Goal: Task Accomplishment & Management: Use online tool/utility

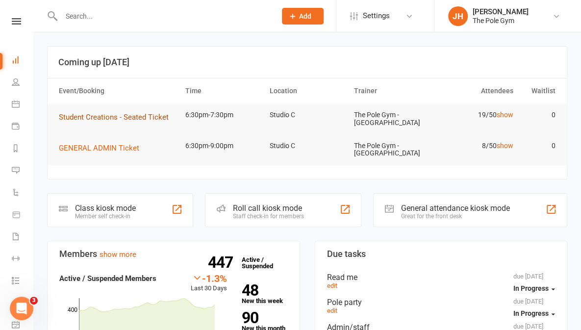
click at [123, 112] on button "Student Creations - Seated Ticket" at bounding box center [117, 117] width 117 height 12
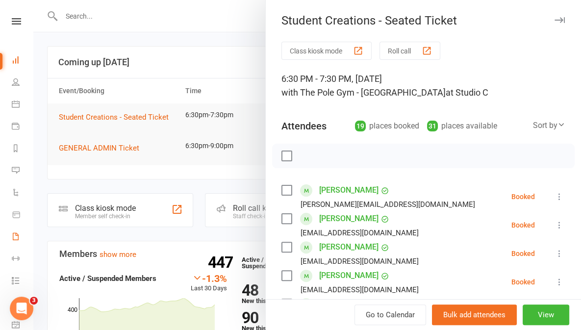
click at [16, 234] on icon at bounding box center [16, 236] width 8 height 8
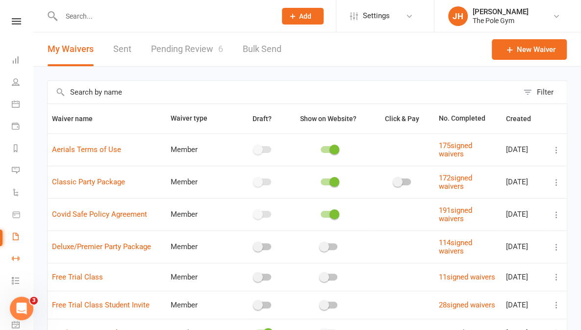
click at [16, 261] on icon at bounding box center [16, 258] width 8 height 8
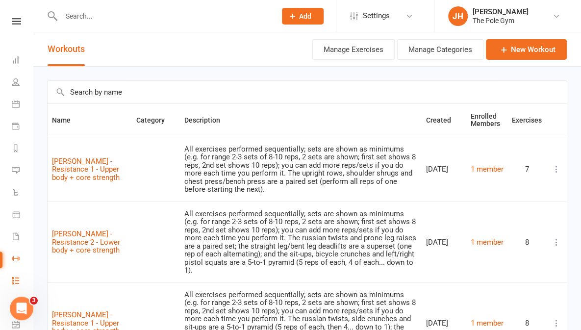
click at [14, 283] on icon at bounding box center [16, 280] width 8 height 8
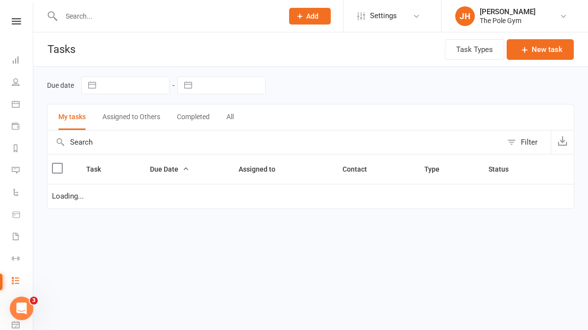
select select "started"
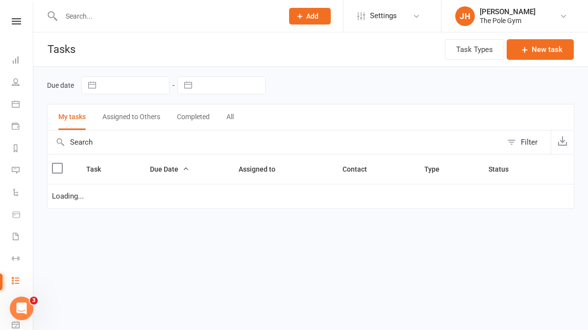
select select "waiting"
select select "started"
select select "waiting"
select select "started"
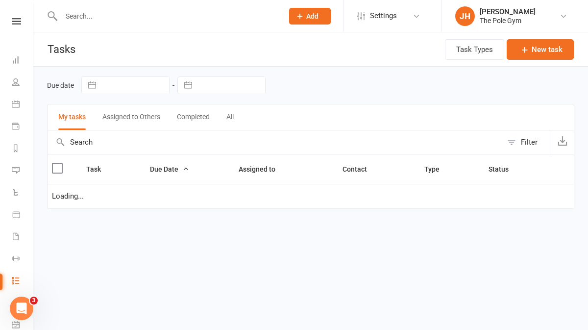
select select "waiting"
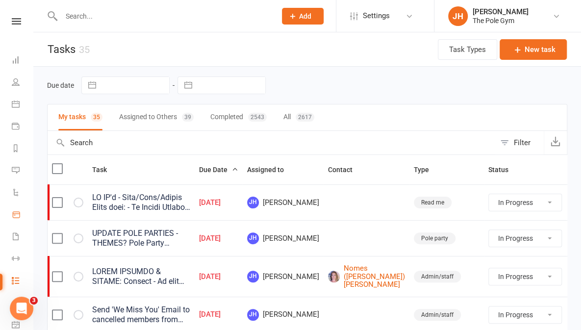
click at [18, 219] on icon at bounding box center [16, 214] width 9 height 9
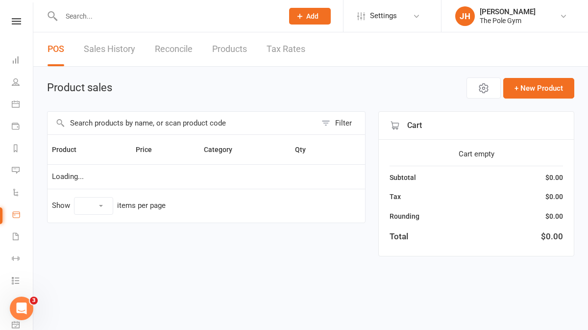
select select "10"
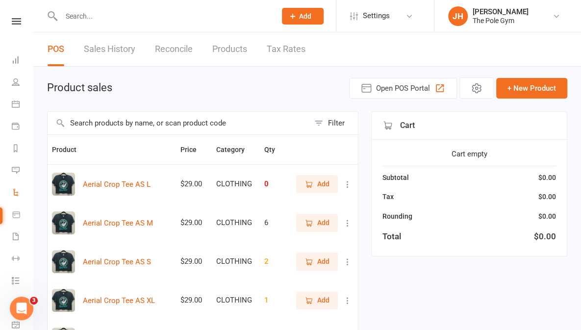
click at [13, 194] on icon at bounding box center [16, 192] width 8 height 8
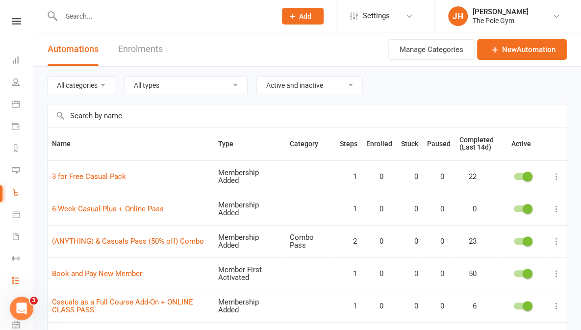
click at [17, 279] on icon at bounding box center [16, 280] width 8 height 8
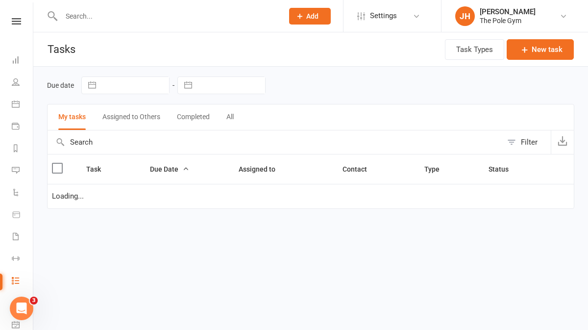
select select "started"
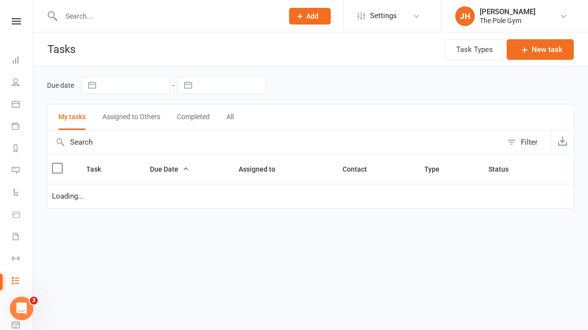
select select "waiting"
select select "started"
select select "waiting"
select select "started"
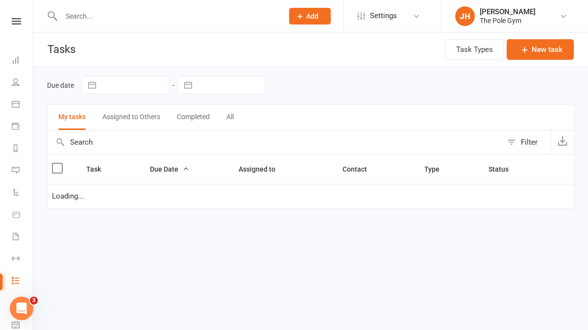
select select "waiting"
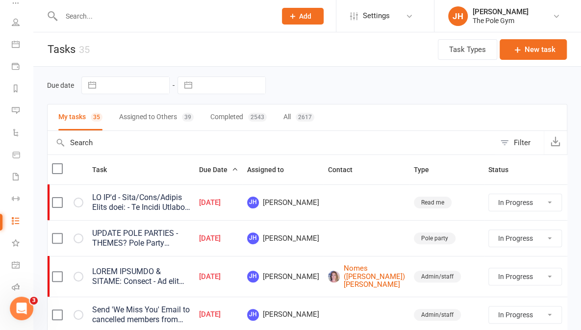
scroll to position [95, 0]
click at [15, 255] on icon at bounding box center [16, 259] width 8 height 8
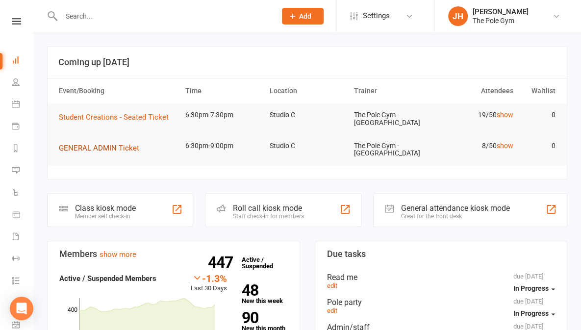
click at [111, 148] on span "GENERAL ADMIN Ticket" at bounding box center [99, 148] width 80 height 9
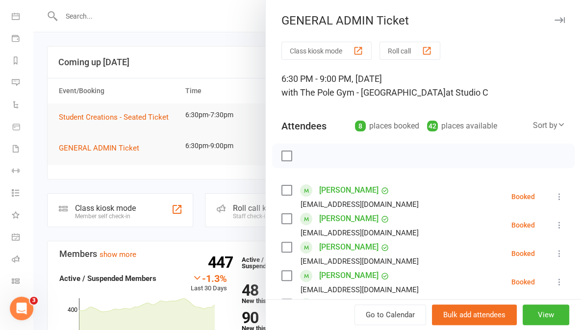
scroll to position [95, 0]
click at [12, 255] on icon at bounding box center [16, 259] width 8 height 8
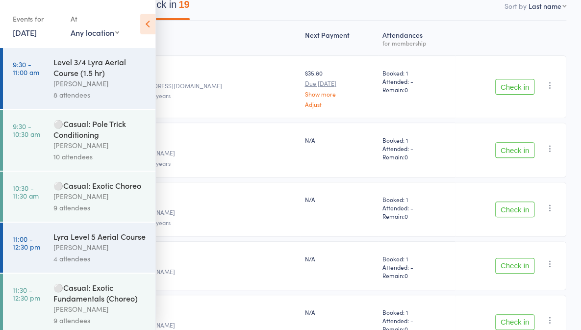
scroll to position [110, 0]
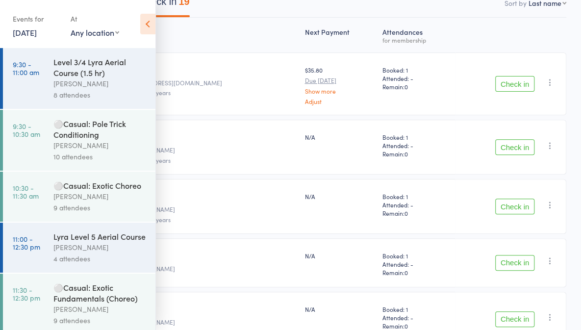
click at [514, 214] on button "Check in" at bounding box center [514, 206] width 39 height 16
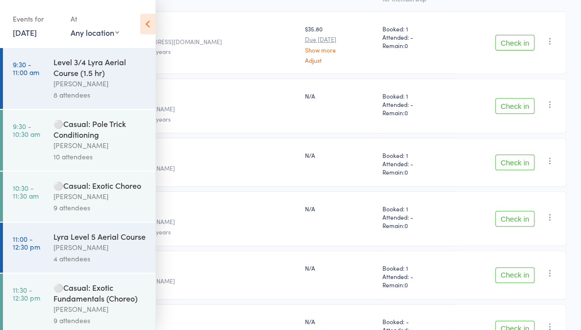
scroll to position [150, 0]
click at [524, 115] on button "Check in" at bounding box center [514, 107] width 39 height 16
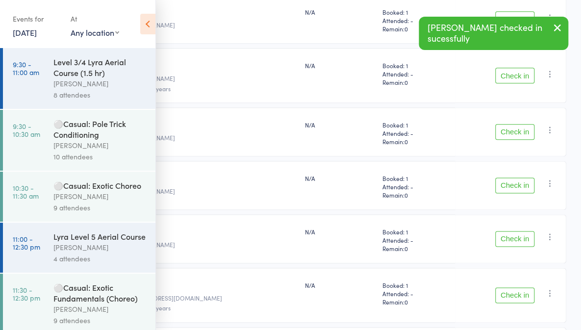
scroll to position [506, 0]
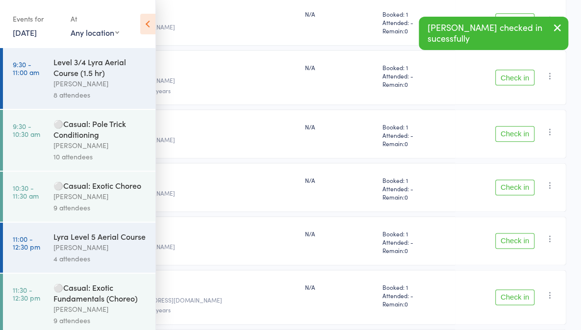
click at [523, 85] on button "Check in" at bounding box center [514, 78] width 39 height 16
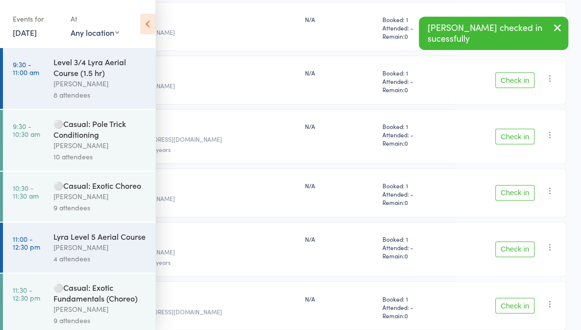
scroll to position [608, 0]
click at [523, 144] on button "Check in" at bounding box center [514, 136] width 39 height 16
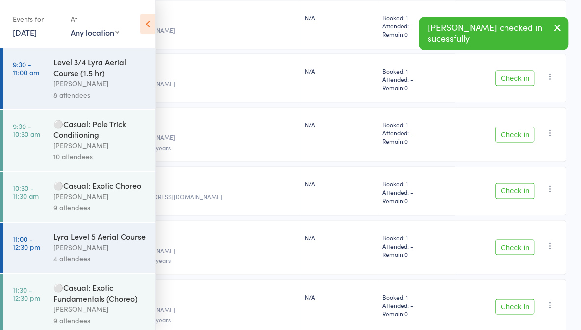
scroll to position [716, 0]
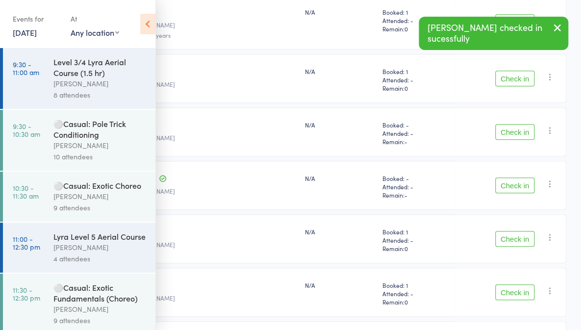
click at [300, 155] on div "Nora Guest laurapetroff.j@hotmail.com" at bounding box center [185, 131] width 229 height 49
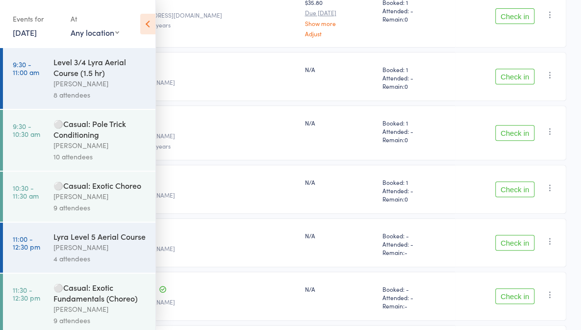
scroll to position [177, 0]
click at [133, 189] on link "[PERSON_NAME]" at bounding box center [104, 183] width 58 height 10
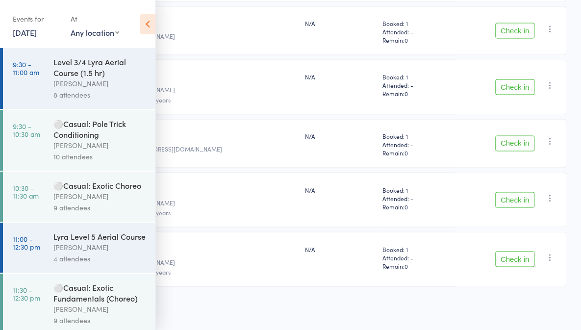
scroll to position [716, 0]
click at [514, 205] on button "Check in" at bounding box center [514, 200] width 39 height 16
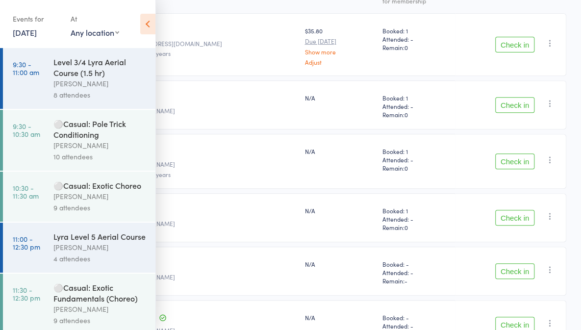
scroll to position [172, 0]
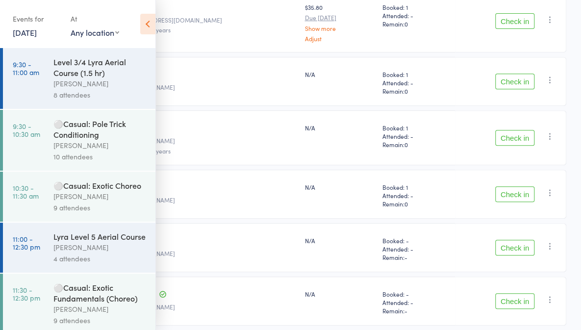
click at [499, 146] on button "Check in" at bounding box center [514, 138] width 39 height 16
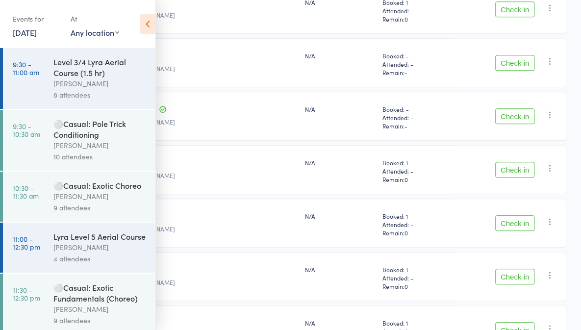
scroll to position [292, 0]
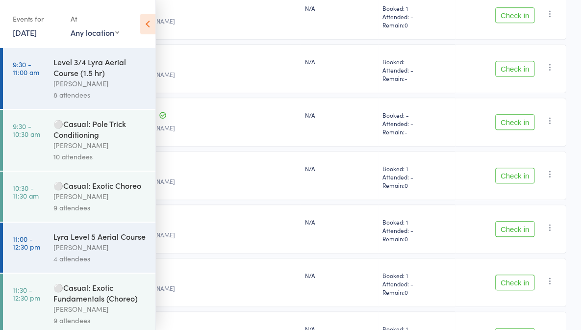
click at [515, 183] on button "Check in" at bounding box center [514, 176] width 39 height 16
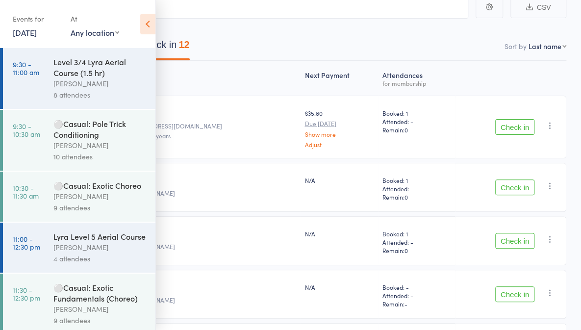
scroll to position [101, 0]
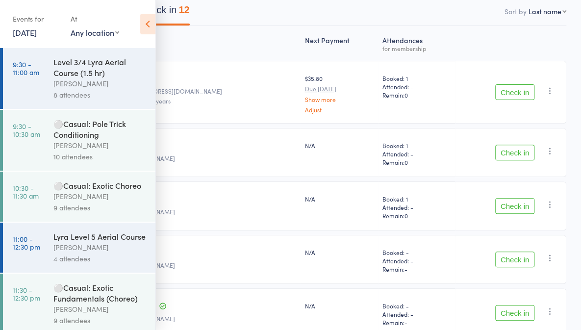
click at [521, 160] on button "Check in" at bounding box center [514, 153] width 39 height 16
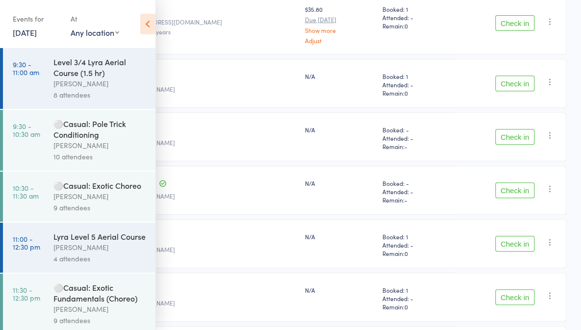
scroll to position [171, 0]
click at [509, 90] on button "Check in" at bounding box center [514, 82] width 39 height 16
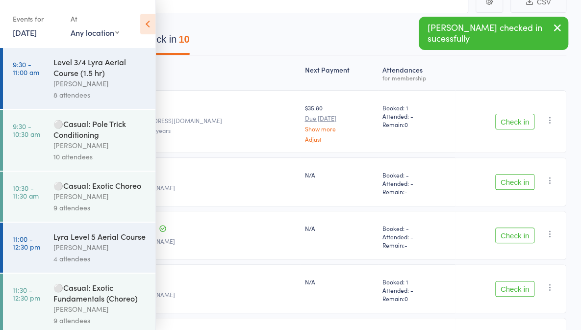
scroll to position [0, 0]
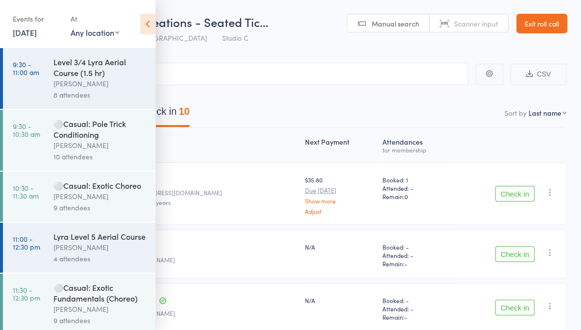
click at [300, 158] on div at bounding box center [185, 145] width 229 height 26
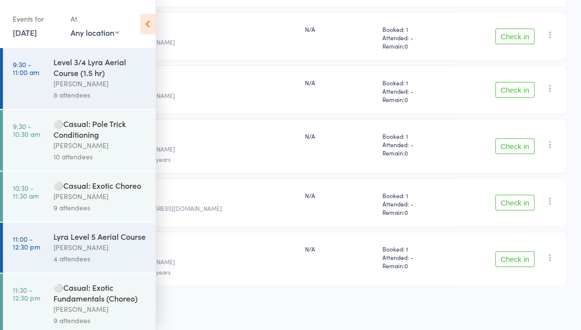
scroll to position [441, 0]
click at [507, 264] on button "Check in" at bounding box center [514, 259] width 39 height 16
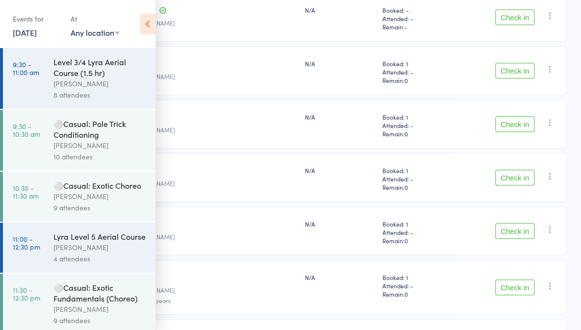
scroll to position [383, 0]
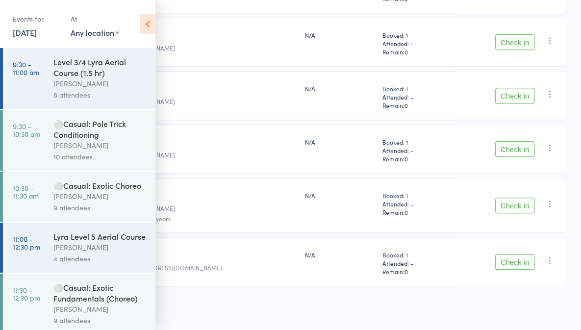
click at [516, 263] on button "Check in" at bounding box center [514, 262] width 39 height 16
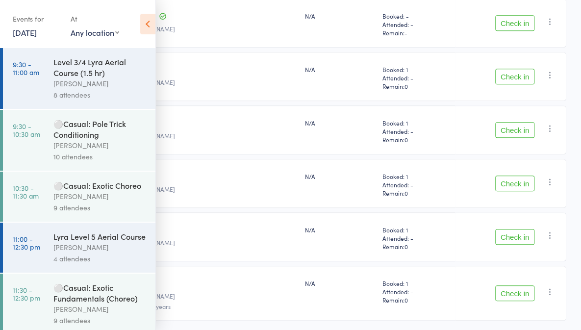
scroll to position [330, 0]
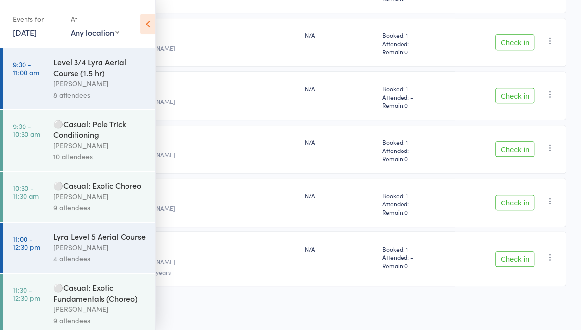
click at [521, 50] on button "Check in" at bounding box center [514, 42] width 39 height 16
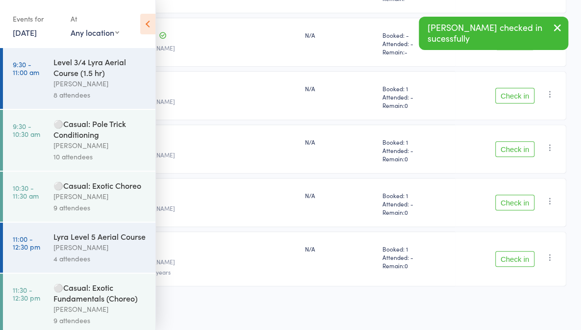
click at [518, 103] on button "Check in" at bounding box center [514, 96] width 39 height 16
click at [511, 157] on button "Check in" at bounding box center [514, 149] width 39 height 16
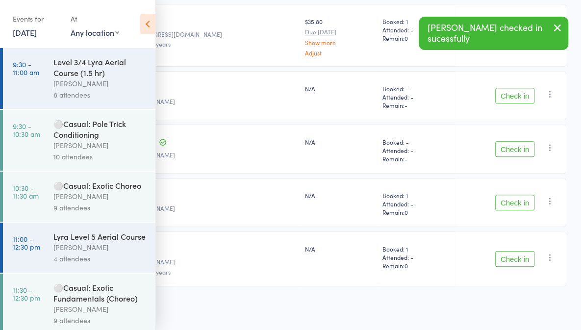
scroll to position [173, 0]
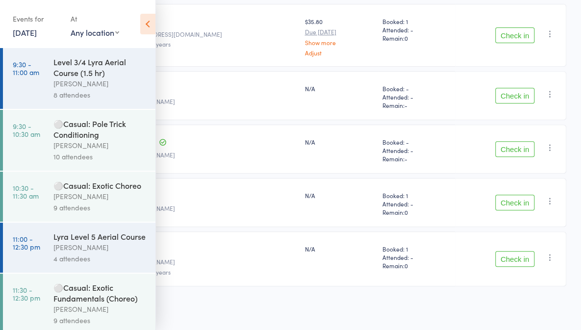
click at [67, 40] on img at bounding box center [55, 28] width 23 height 23
click at [32, 42] on label at bounding box center [27, 36] width 9 height 10
click at [25, 33] on input "checkbox" at bounding box center [25, 33] width 0 height 0
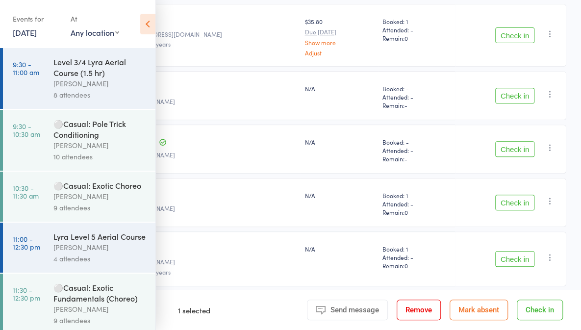
click at [516, 39] on button "Check in" at bounding box center [514, 35] width 39 height 16
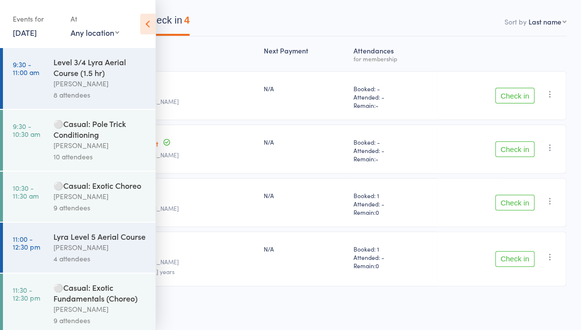
scroll to position [106, 0]
click at [76, 24] on div "15" at bounding box center [71, 20] width 11 height 11
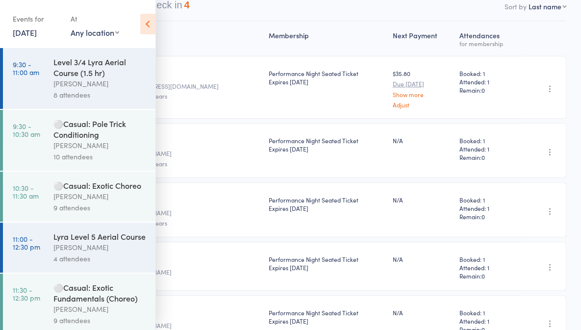
click at [189, 21] on button "Waiting to check in 4" at bounding box center [144, 8] width 89 height 26
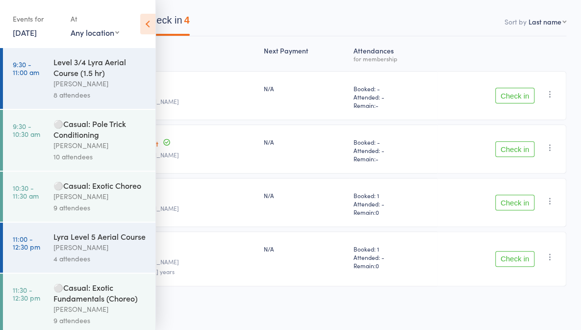
click at [514, 203] on button "Check in" at bounding box center [514, 203] width 39 height 16
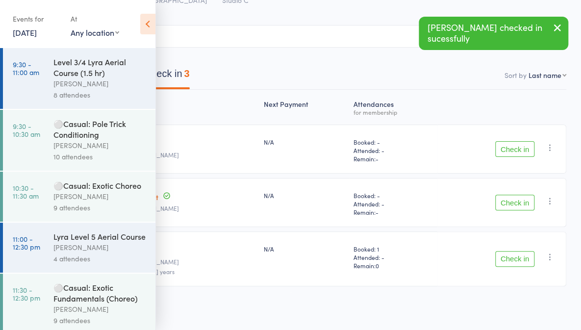
scroll to position [54, 0]
click at [76, 75] on button "Checked in 16" at bounding box center [46, 76] width 62 height 26
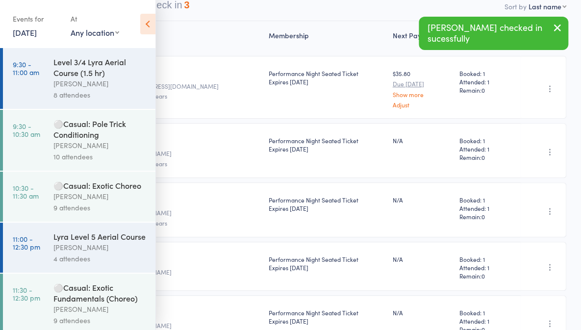
click at [189, 21] on button "Waiting to check in 3" at bounding box center [144, 8] width 89 height 26
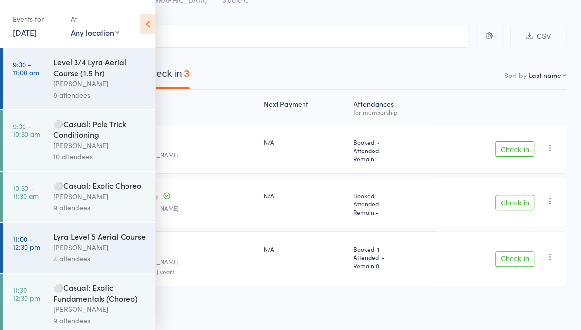
click at [450, 70] on nav "Checked in 16 Waiting to check in 3" at bounding box center [290, 76] width 575 height 26
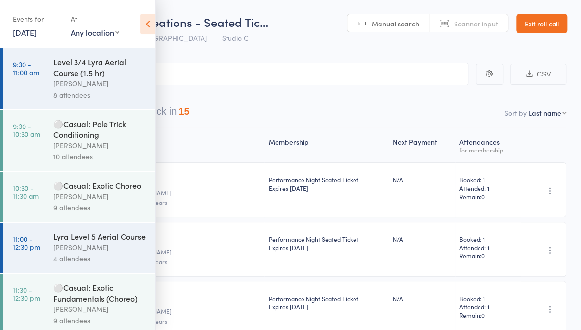
click at [120, 213] on div "9 attendees" at bounding box center [100, 207] width 94 height 11
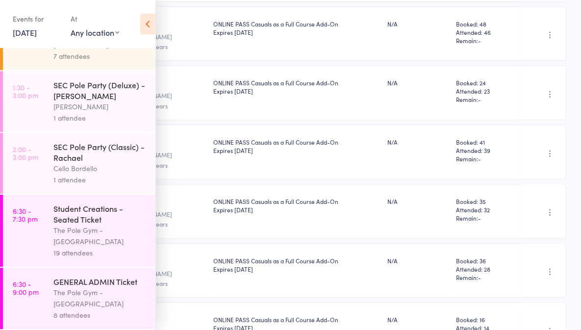
scroll to position [3, 0]
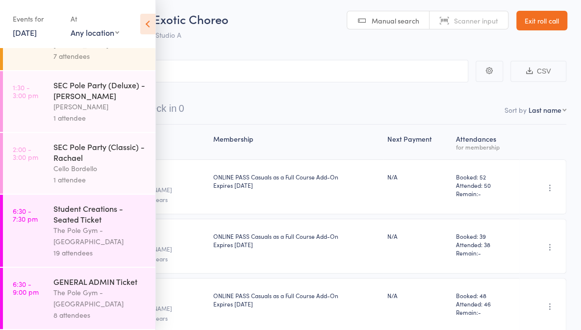
click at [99, 299] on div "The Pole Gym - [GEOGRAPHIC_DATA]" at bounding box center [100, 298] width 94 height 23
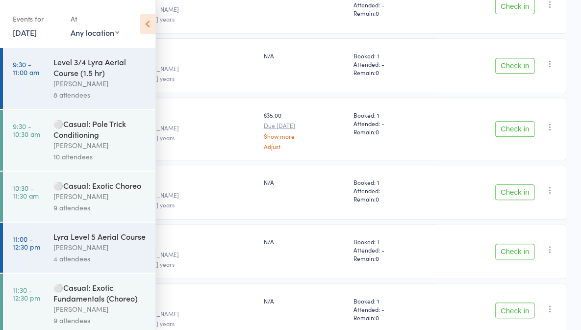
scroll to position [184, 0]
click at [514, 73] on button "Check in" at bounding box center [514, 65] width 39 height 16
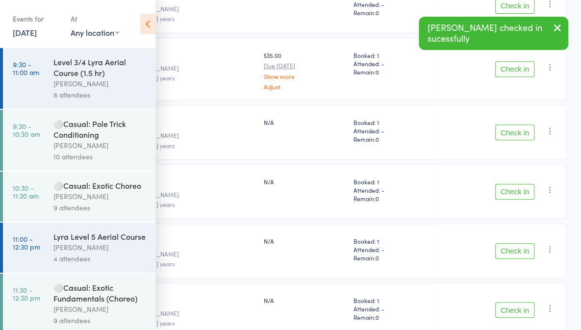
click at [514, 199] on button "Check in" at bounding box center [514, 192] width 39 height 16
click at [516, 199] on button "Check in" at bounding box center [514, 192] width 39 height 16
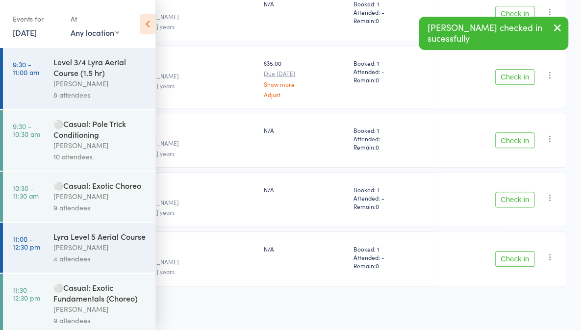
click at [519, 207] on button "Check in" at bounding box center [514, 200] width 39 height 16
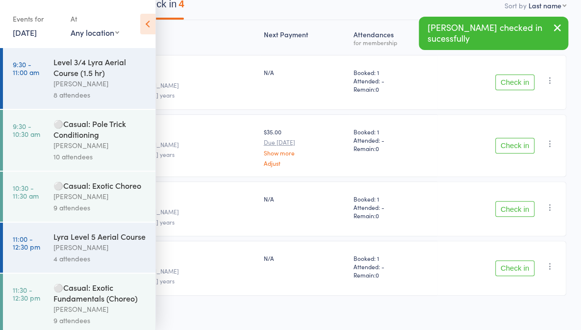
scroll to position [109, 0]
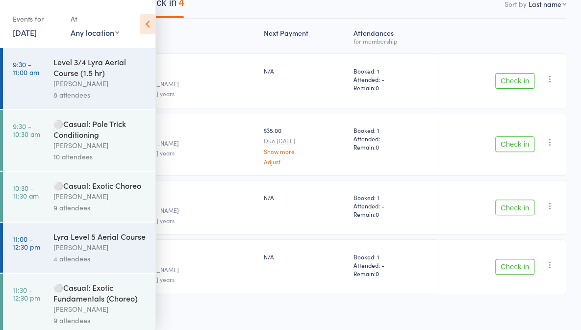
click at [514, 152] on button "Check in" at bounding box center [514, 144] width 39 height 16
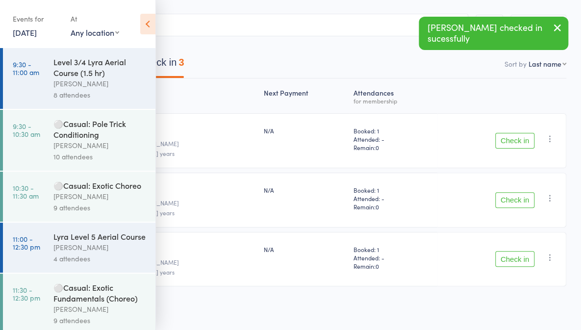
scroll to position [67, 0]
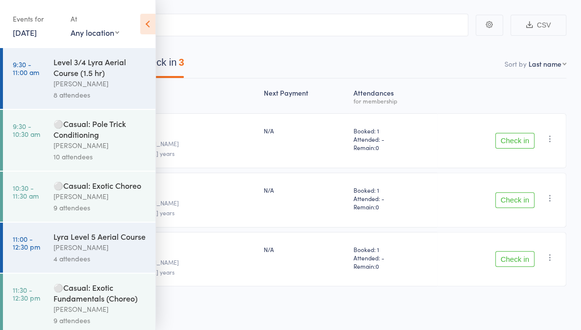
click at [504, 266] on button "Check in" at bounding box center [514, 259] width 39 height 16
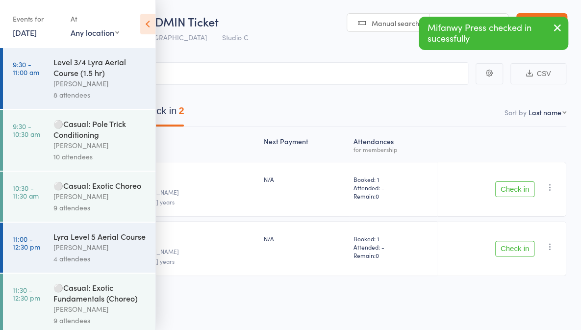
scroll to position [8, 0]
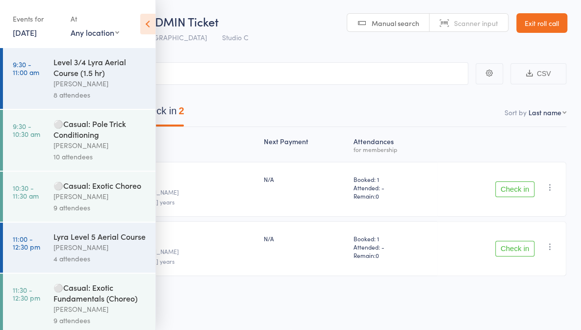
click at [514, 197] on button "Check in" at bounding box center [514, 189] width 39 height 16
click at [513, 197] on button "Check in" at bounding box center [514, 189] width 39 height 16
